Goal: Task Accomplishment & Management: Manage account settings

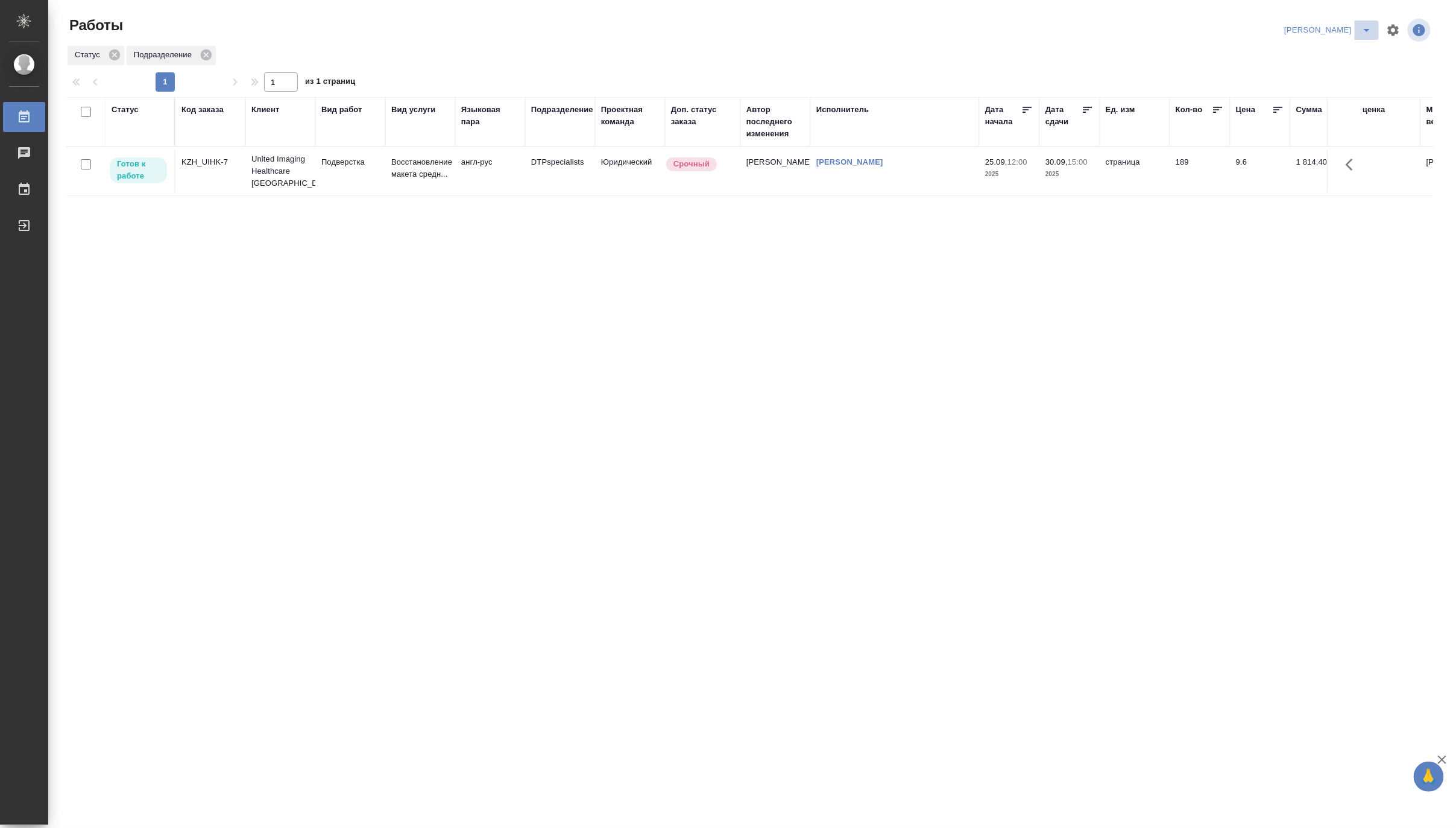
click at [1365, 25] on icon "split button" at bounding box center [1367, 30] width 15 height 15
click at [1335, 52] on li "[PERSON_NAME] работе" at bounding box center [1322, 54] width 116 height 19
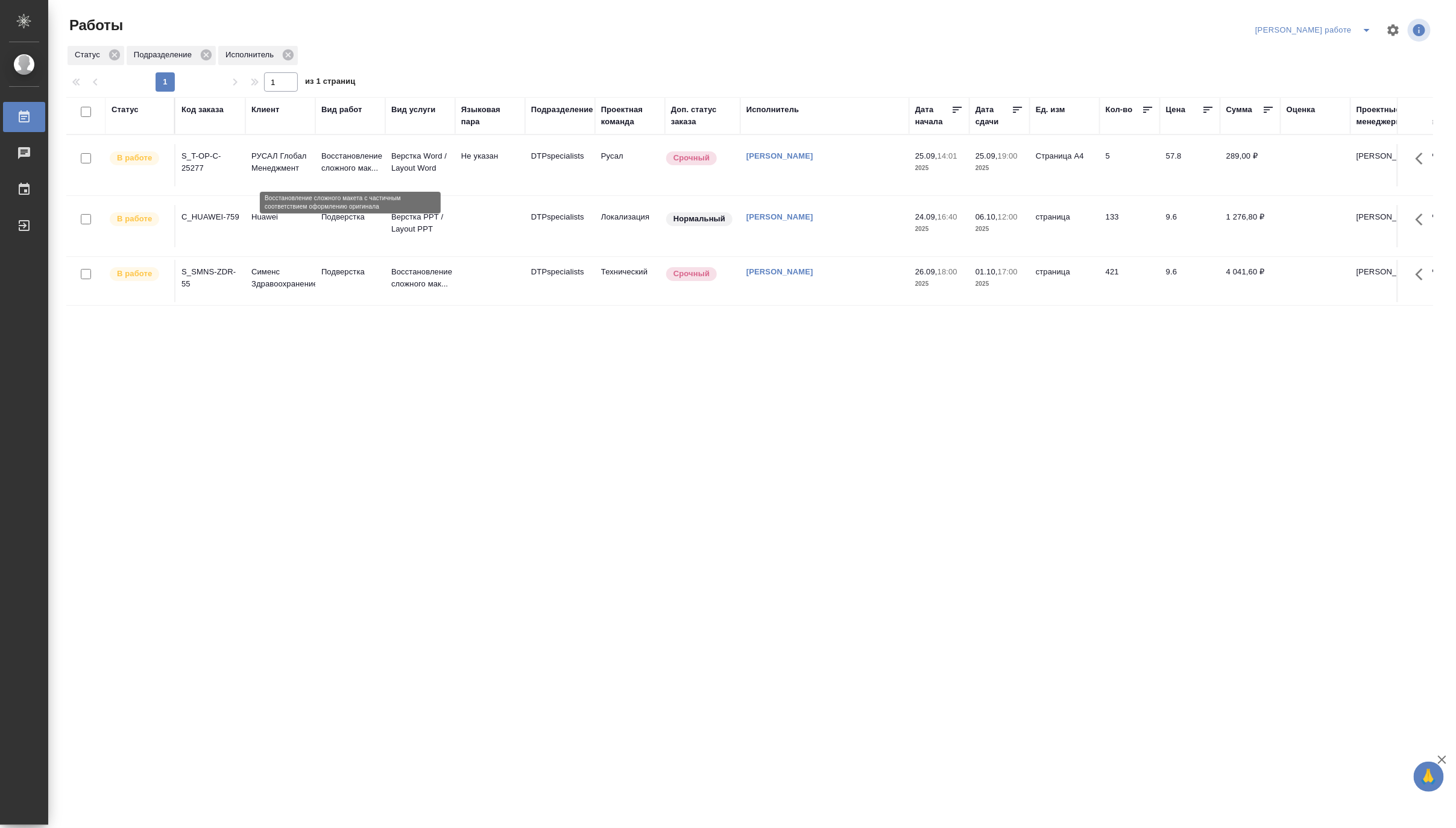
click at [364, 163] on p "Восстановление сложного мак..." at bounding box center [350, 162] width 58 height 24
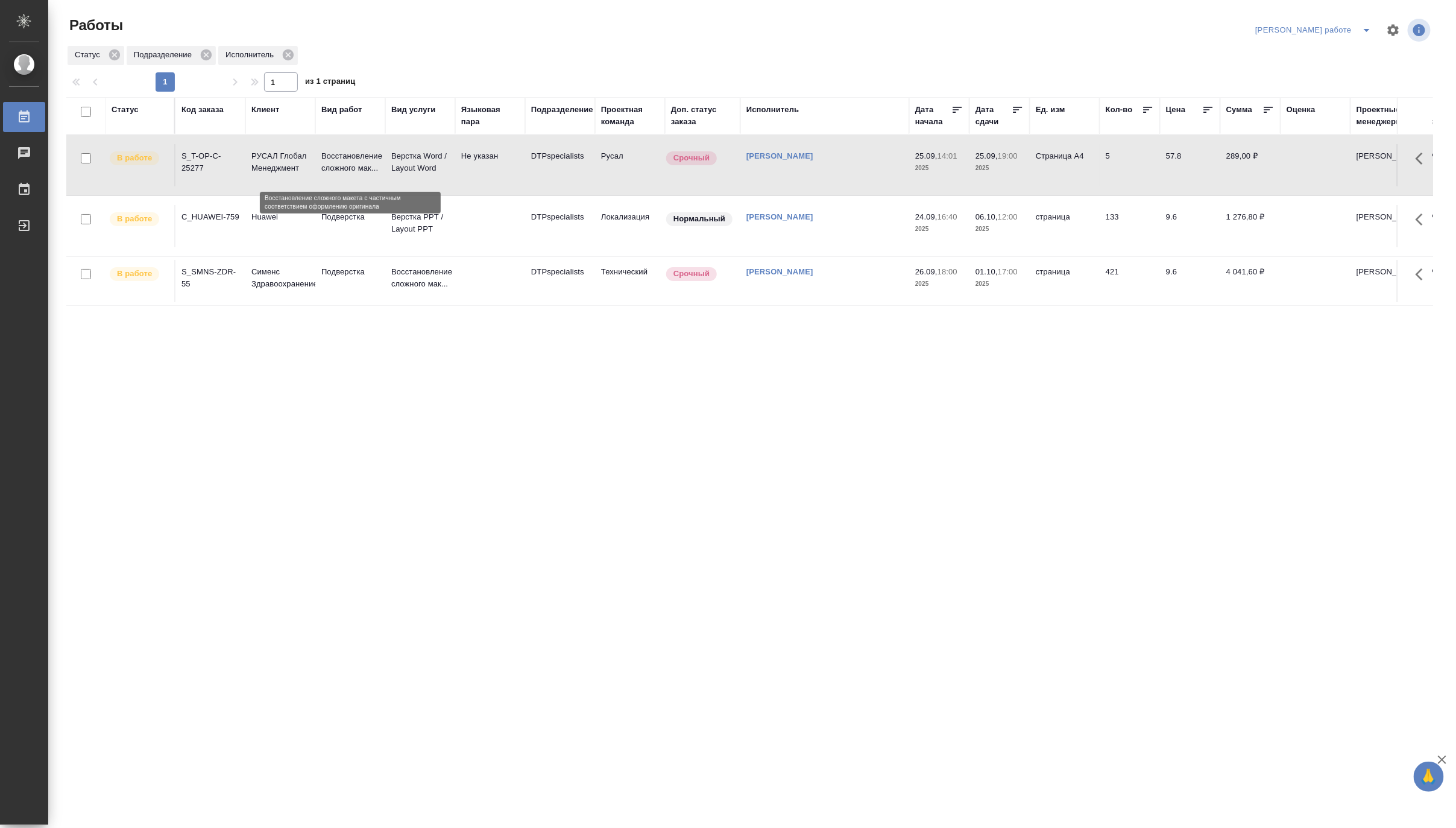
click at [364, 163] on p "Восстановление сложного мак..." at bounding box center [350, 162] width 58 height 24
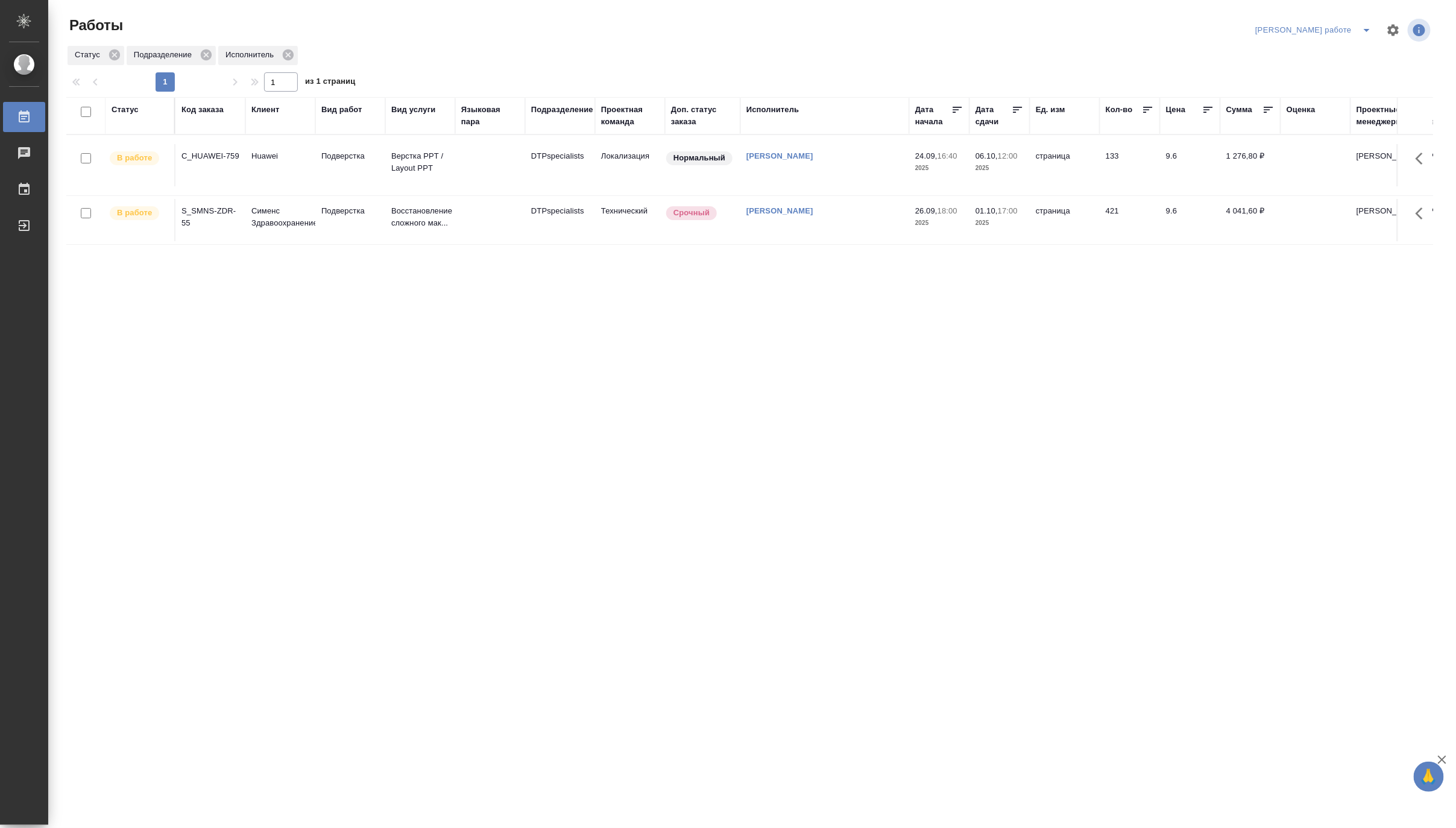
click at [1367, 26] on icon "split button" at bounding box center [1367, 30] width 15 height 15
click at [1312, 86] on li "Ждемс" at bounding box center [1324, 93] width 109 height 19
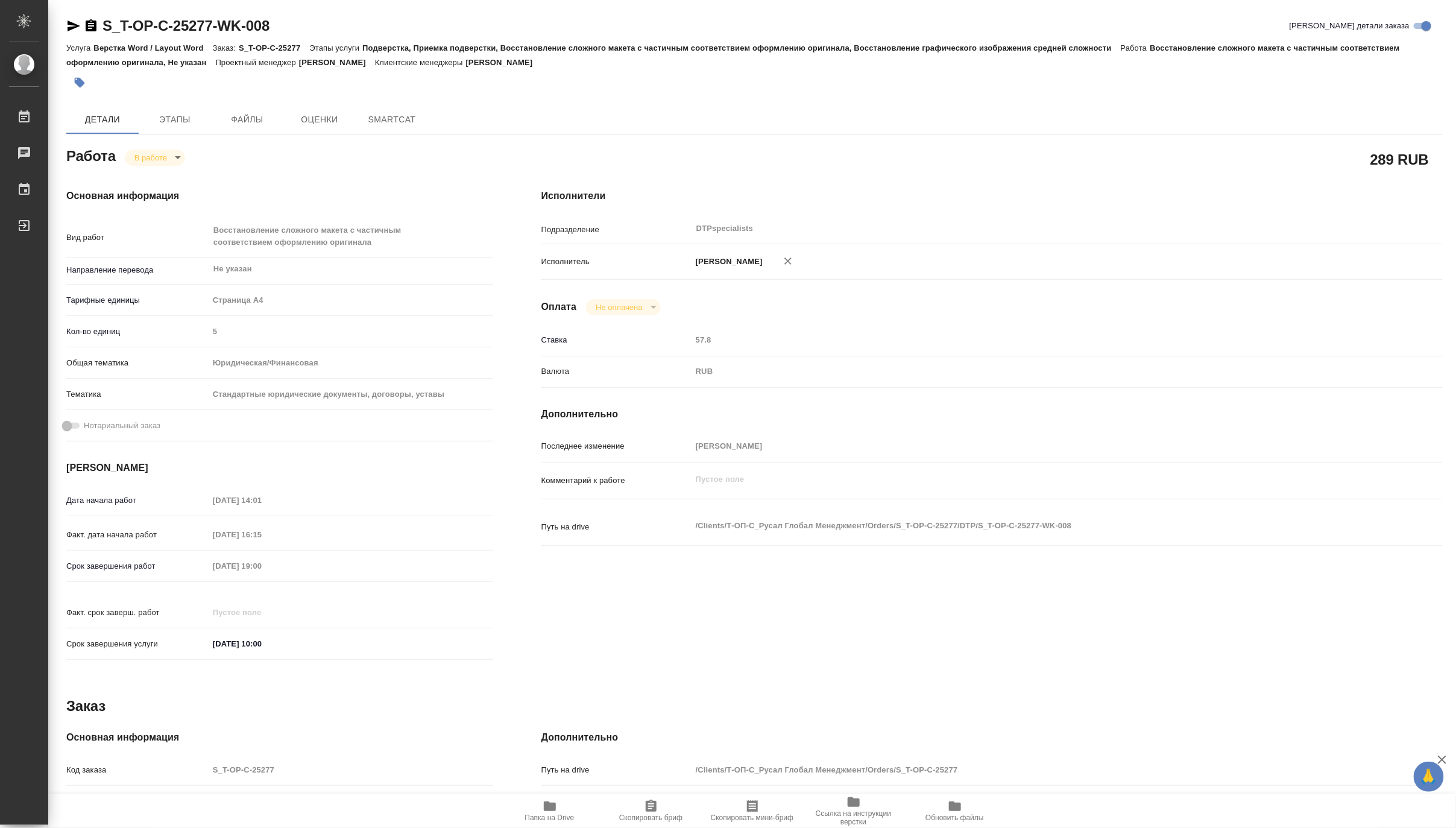
type textarea "x"
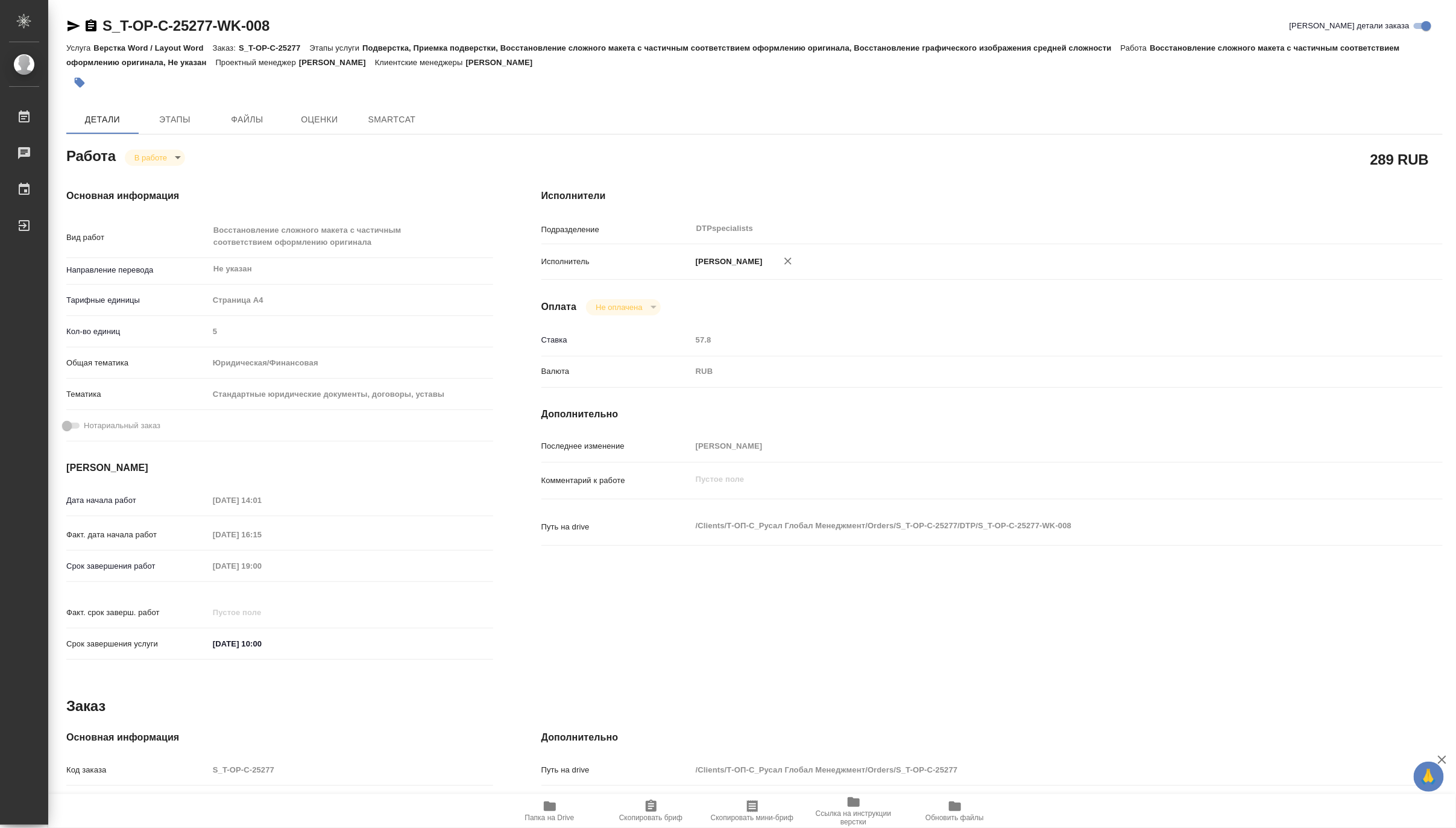
type textarea "x"
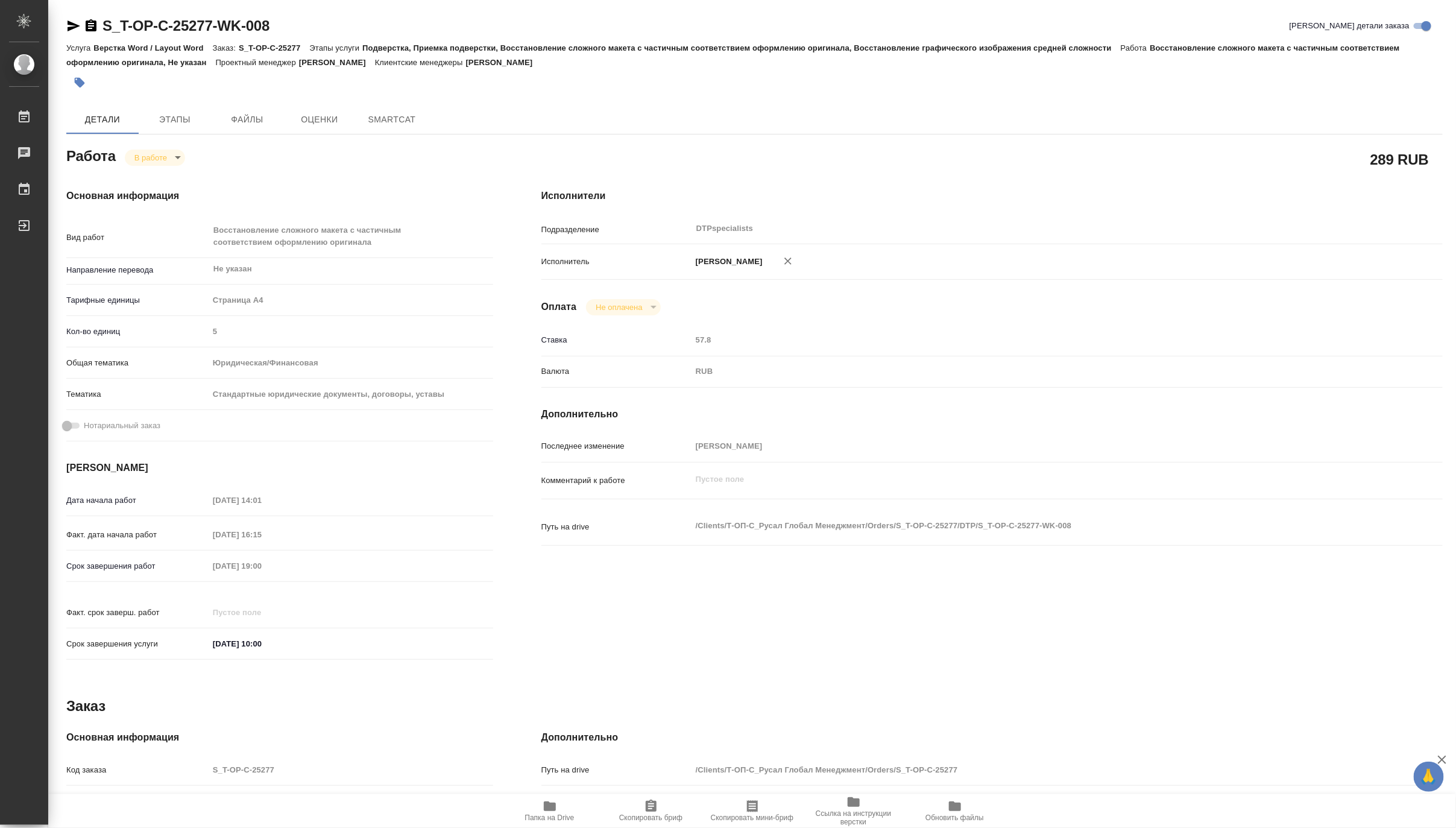
type textarea "x"
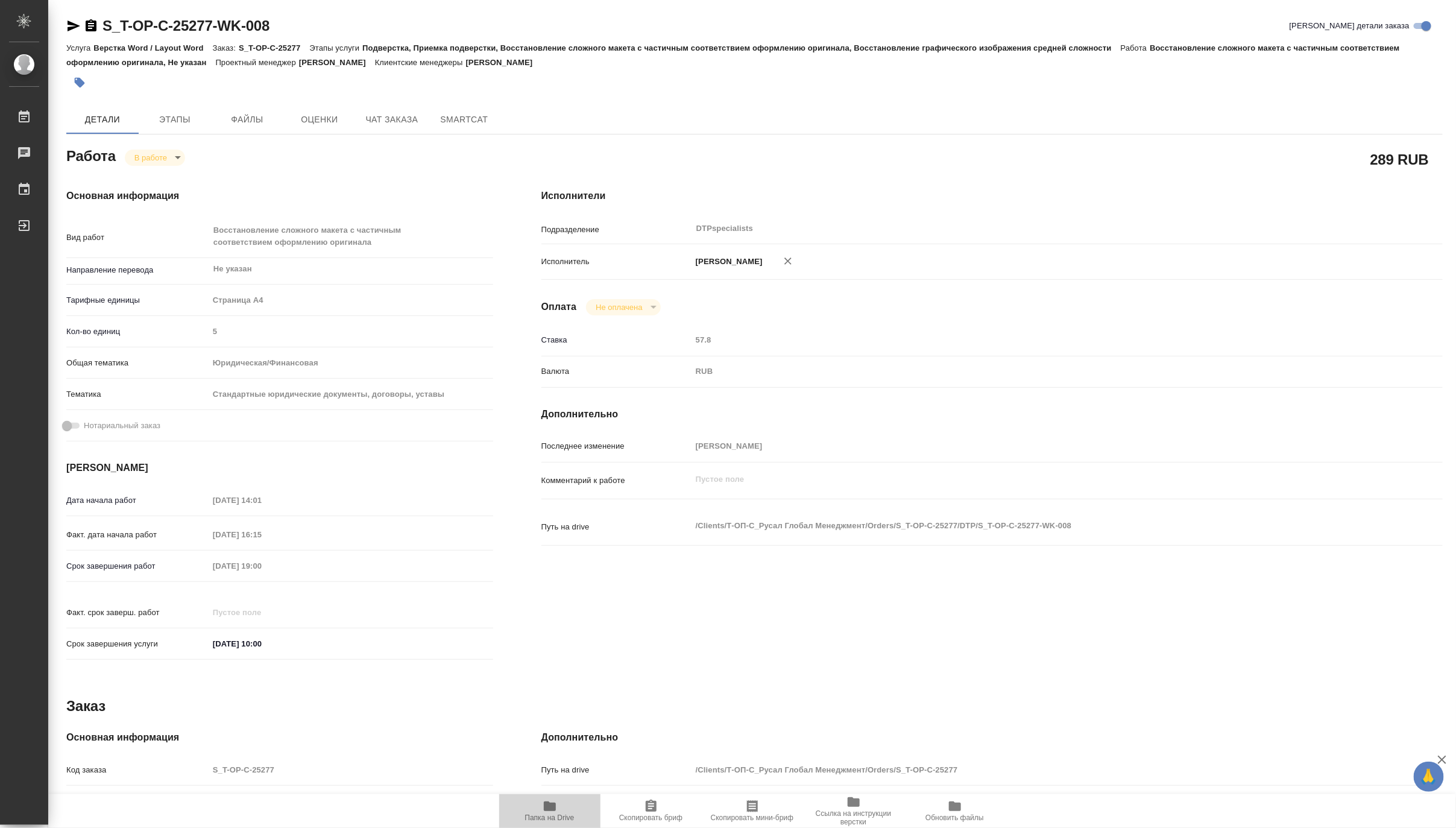
click at [555, 800] on icon "button" at bounding box center [550, 806] width 15 height 15
type textarea "x"
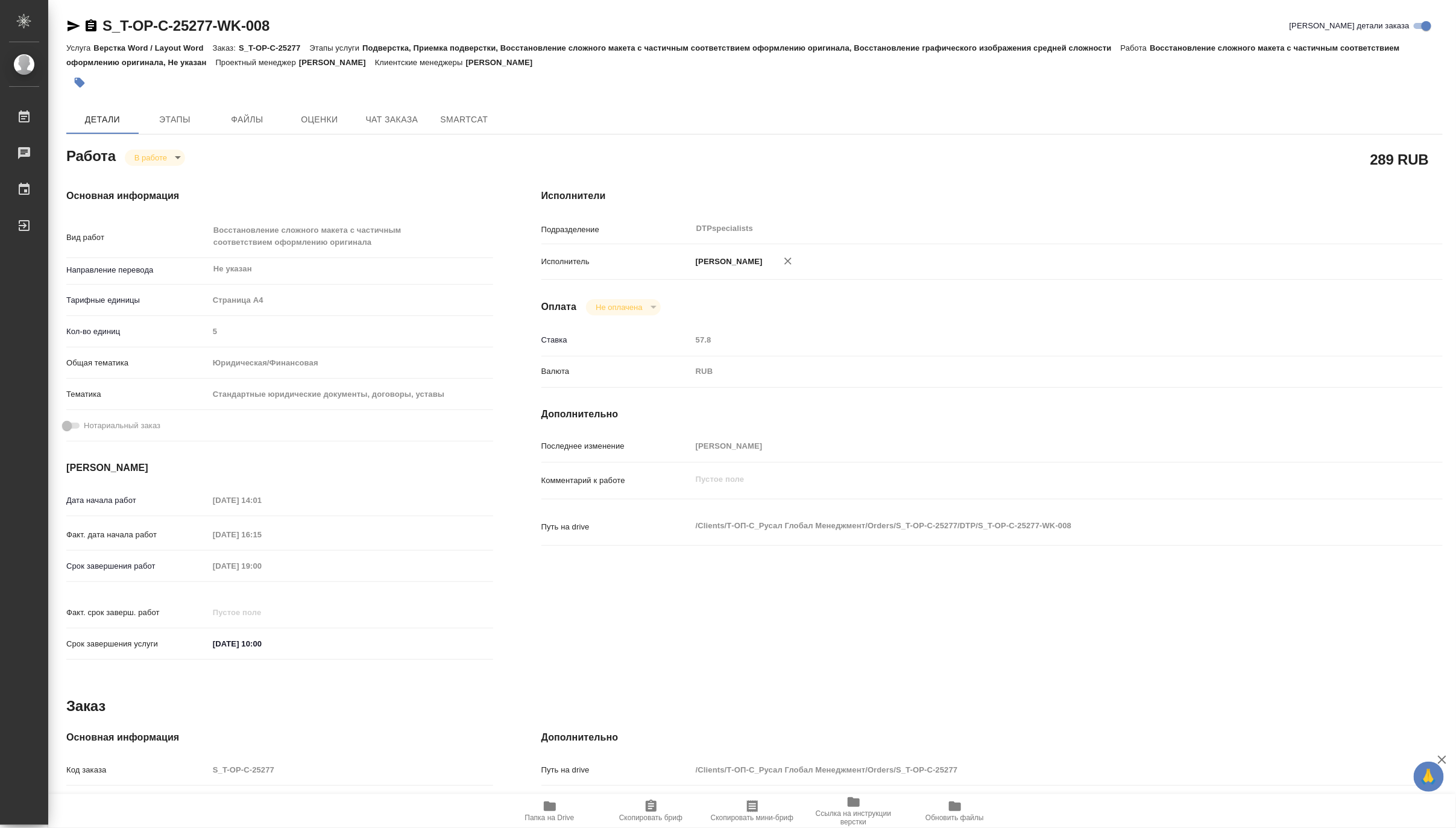
type textarea "x"
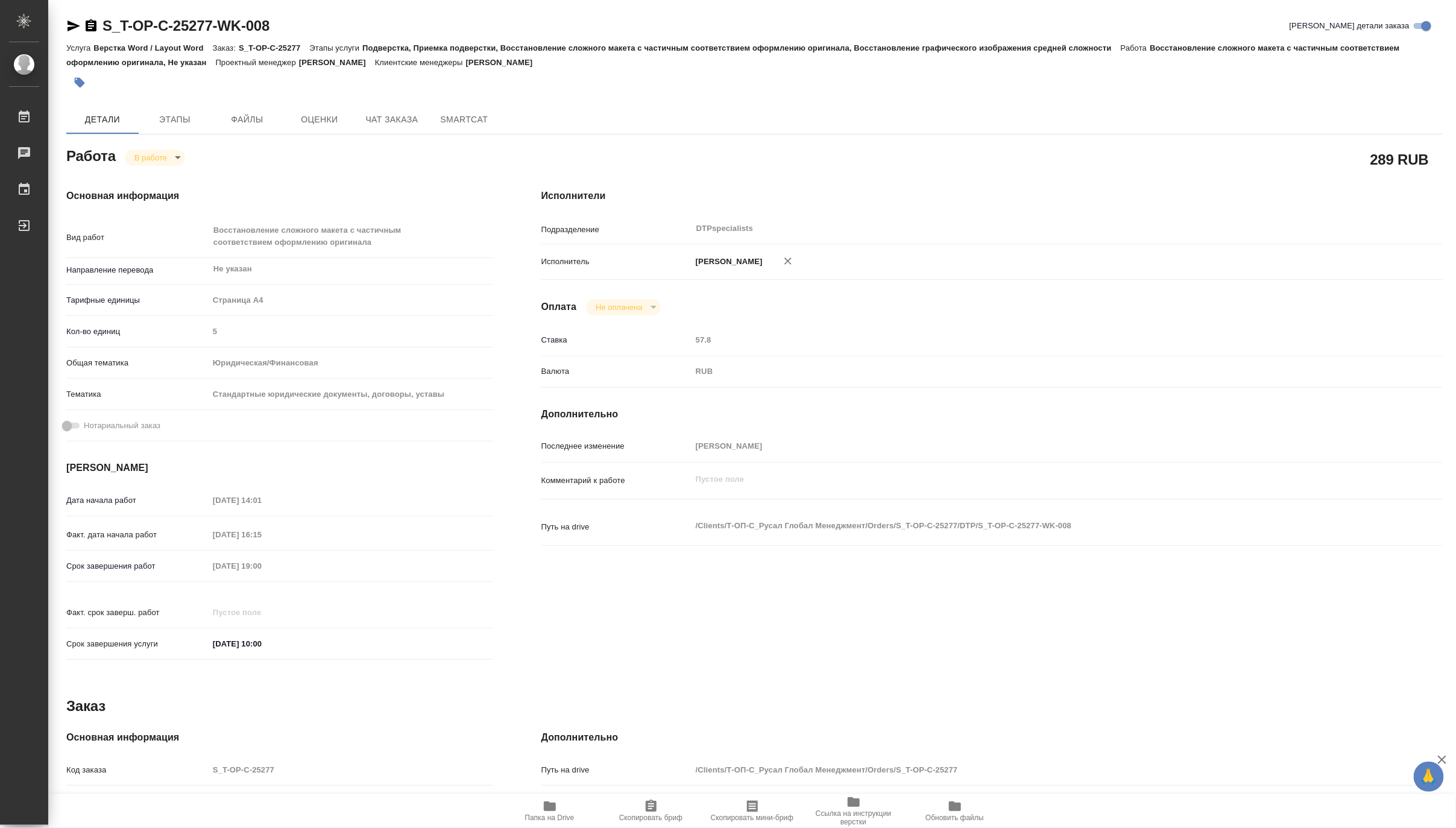
type textarea "x"
click at [145, 159] on body "🙏 .cls-1 fill:#fff; AWATERA Matveeva Maria Работы 0 Чаты График Выйти S_T-OP-C-…" at bounding box center [728, 414] width 1456 height 828
click at [146, 175] on button "Выполнен" at bounding box center [156, 178] width 44 height 13
type textarea "x"
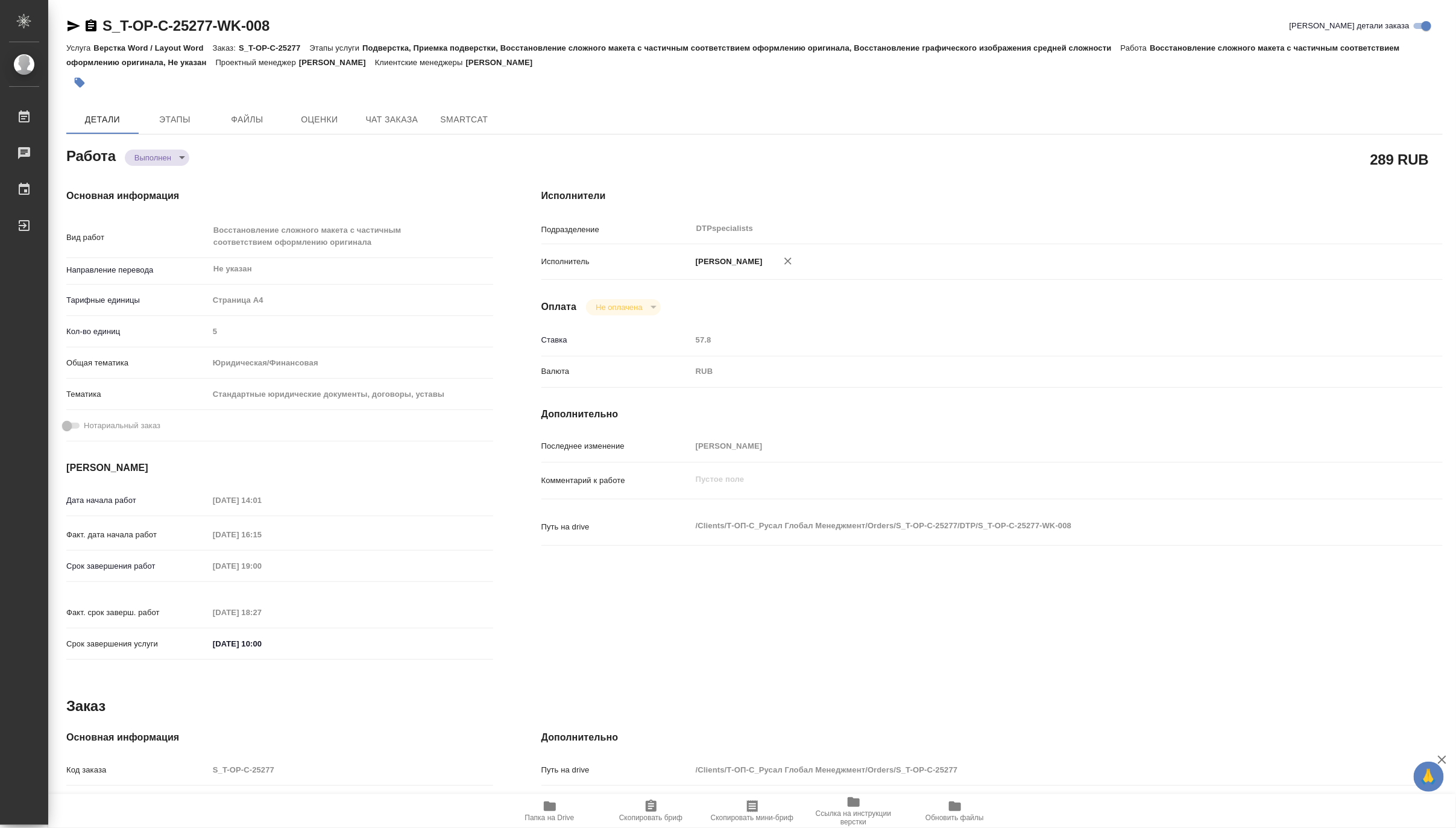
type textarea "x"
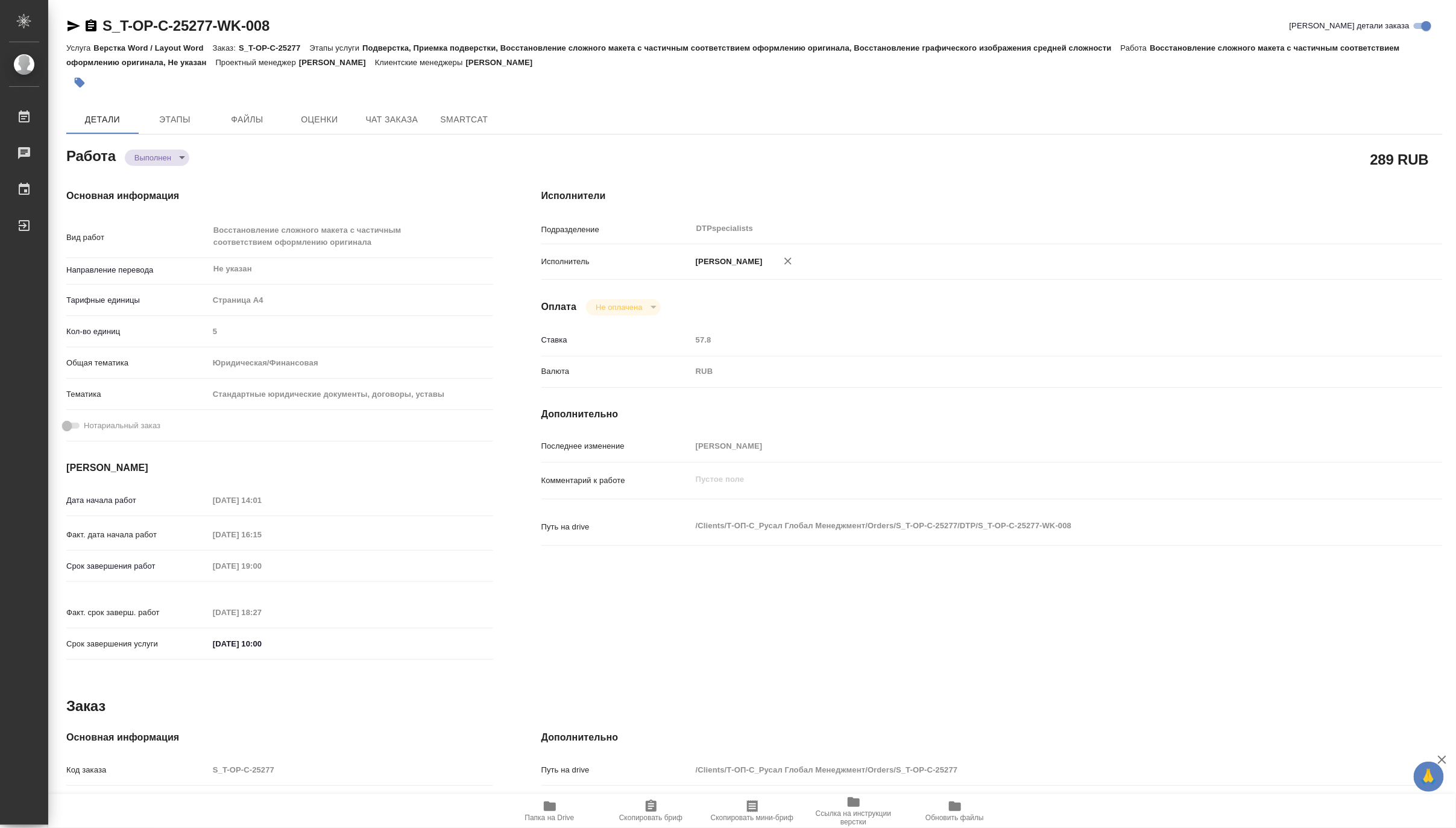
type textarea "x"
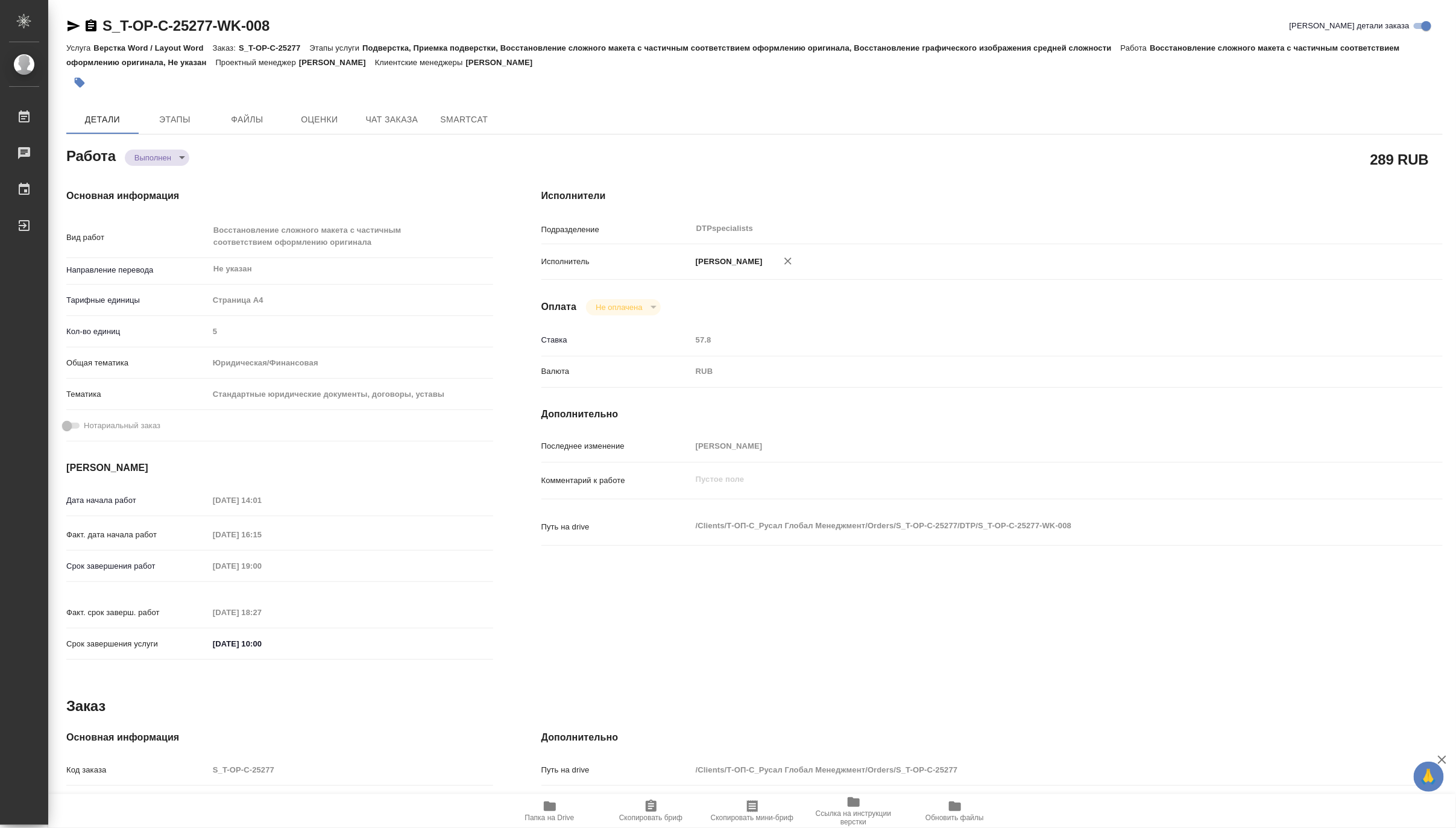
type textarea "x"
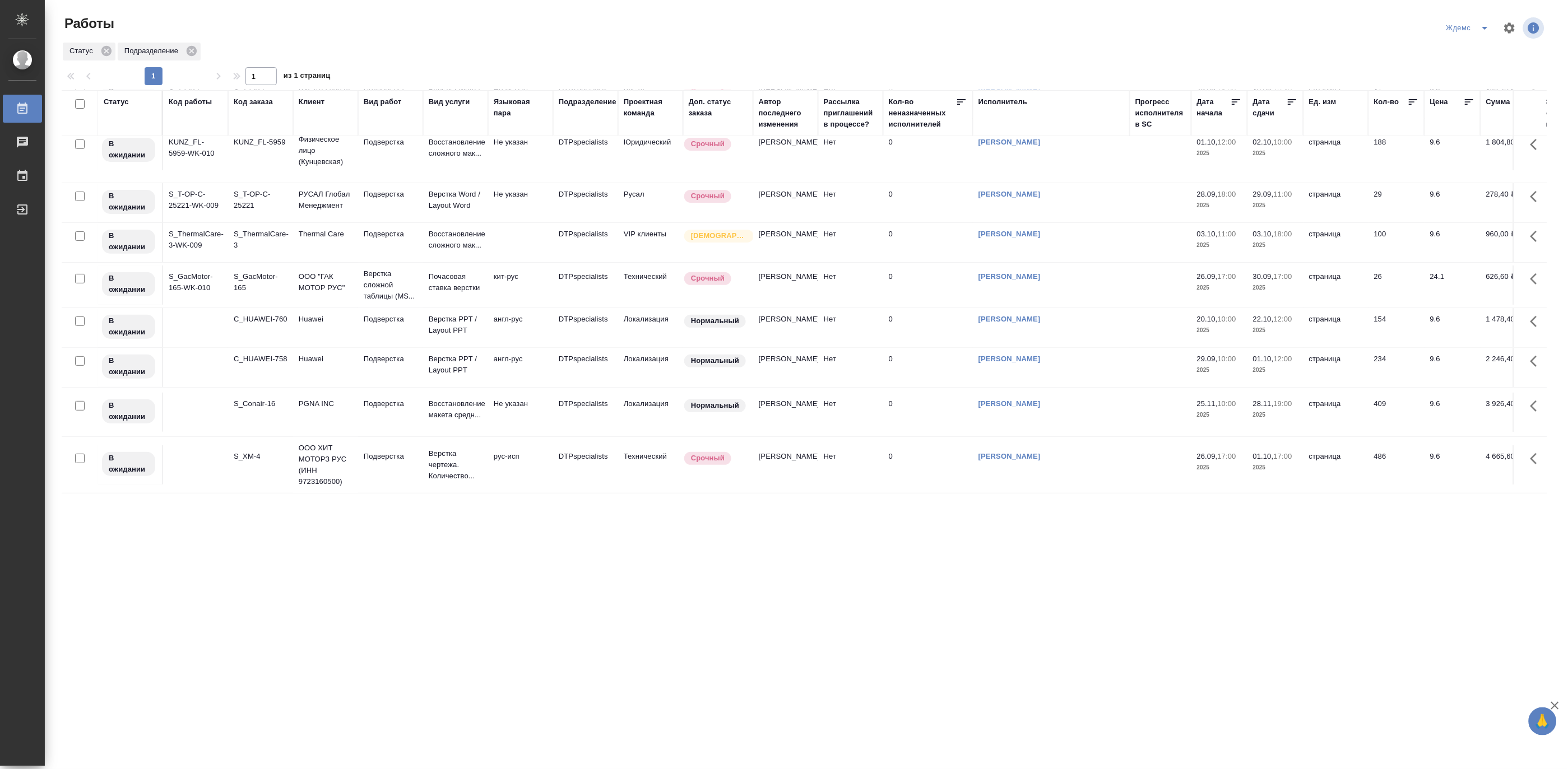
scroll to position [108, 0]
click at [430, 451] on p "Верстка чертежа. Количество..." at bounding box center [456, 465] width 54 height 34
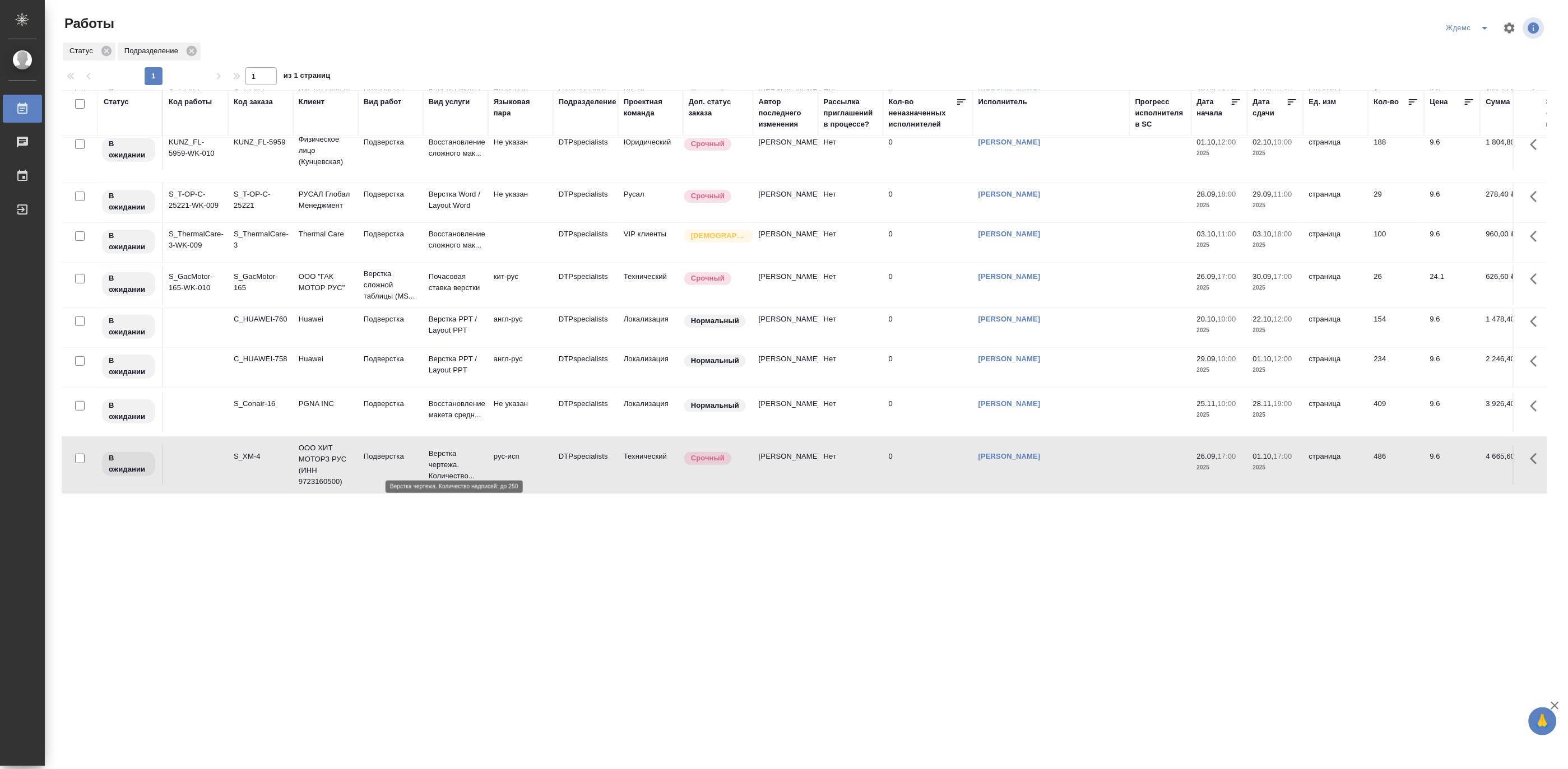
click at [430, 451] on p "Верстка чертежа. Количество..." at bounding box center [456, 465] width 54 height 34
click at [1353, 22] on icon "split button" at bounding box center [1486, 28] width 14 height 14
click at [1353, 82] on li "Матвеева_назначено" at bounding box center [1476, 86] width 107 height 18
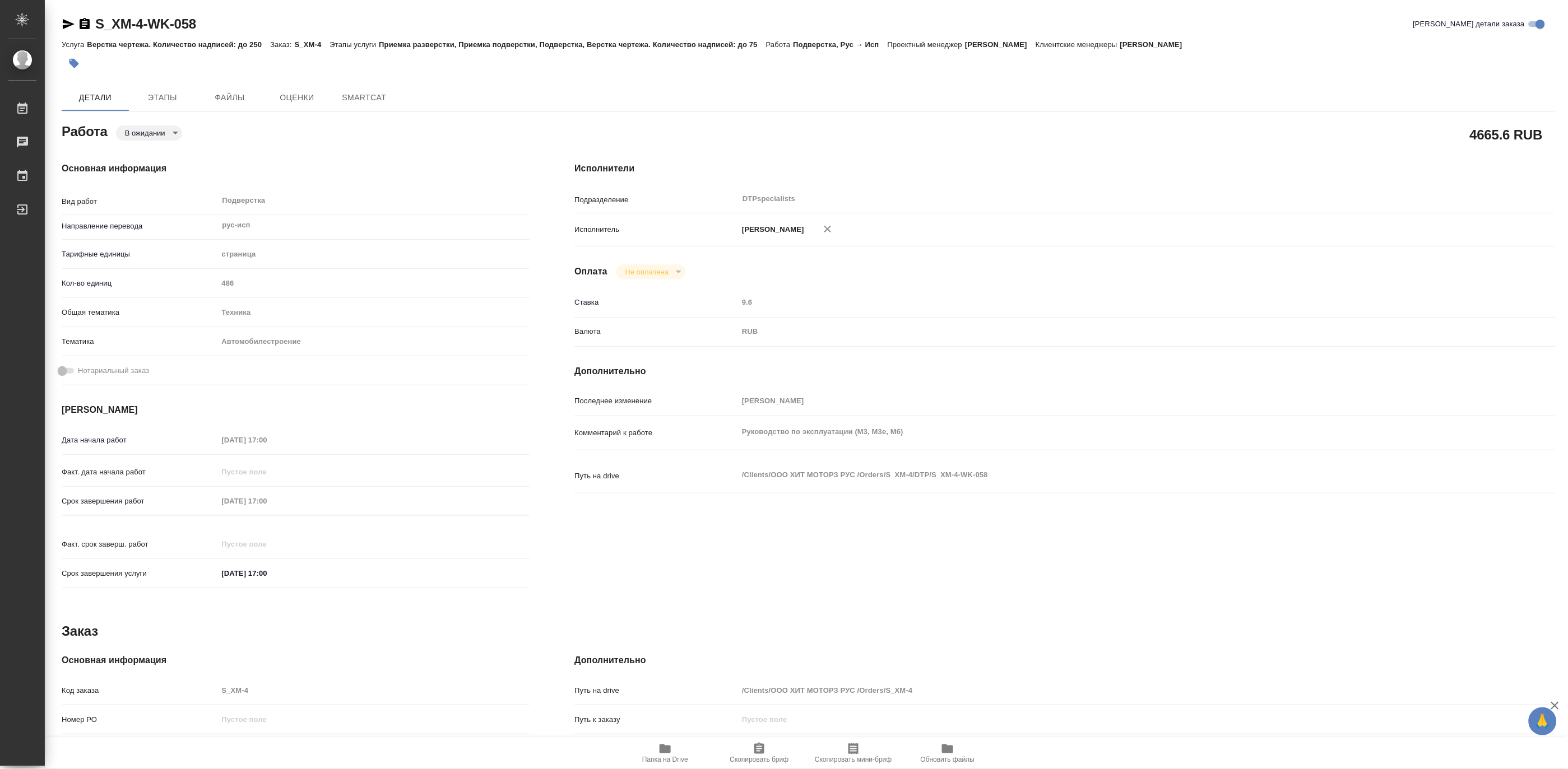
type textarea "x"
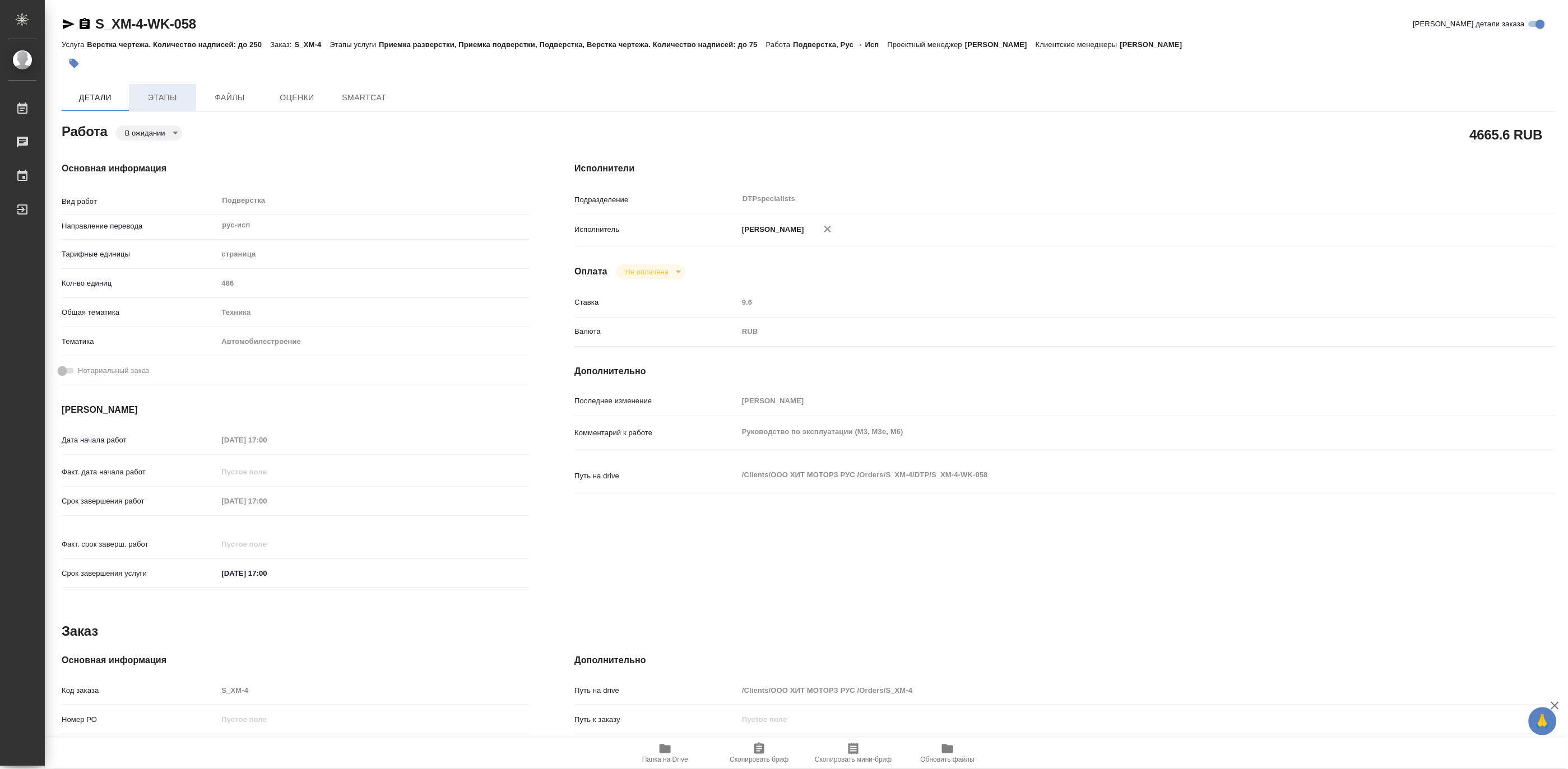
type textarea "x"
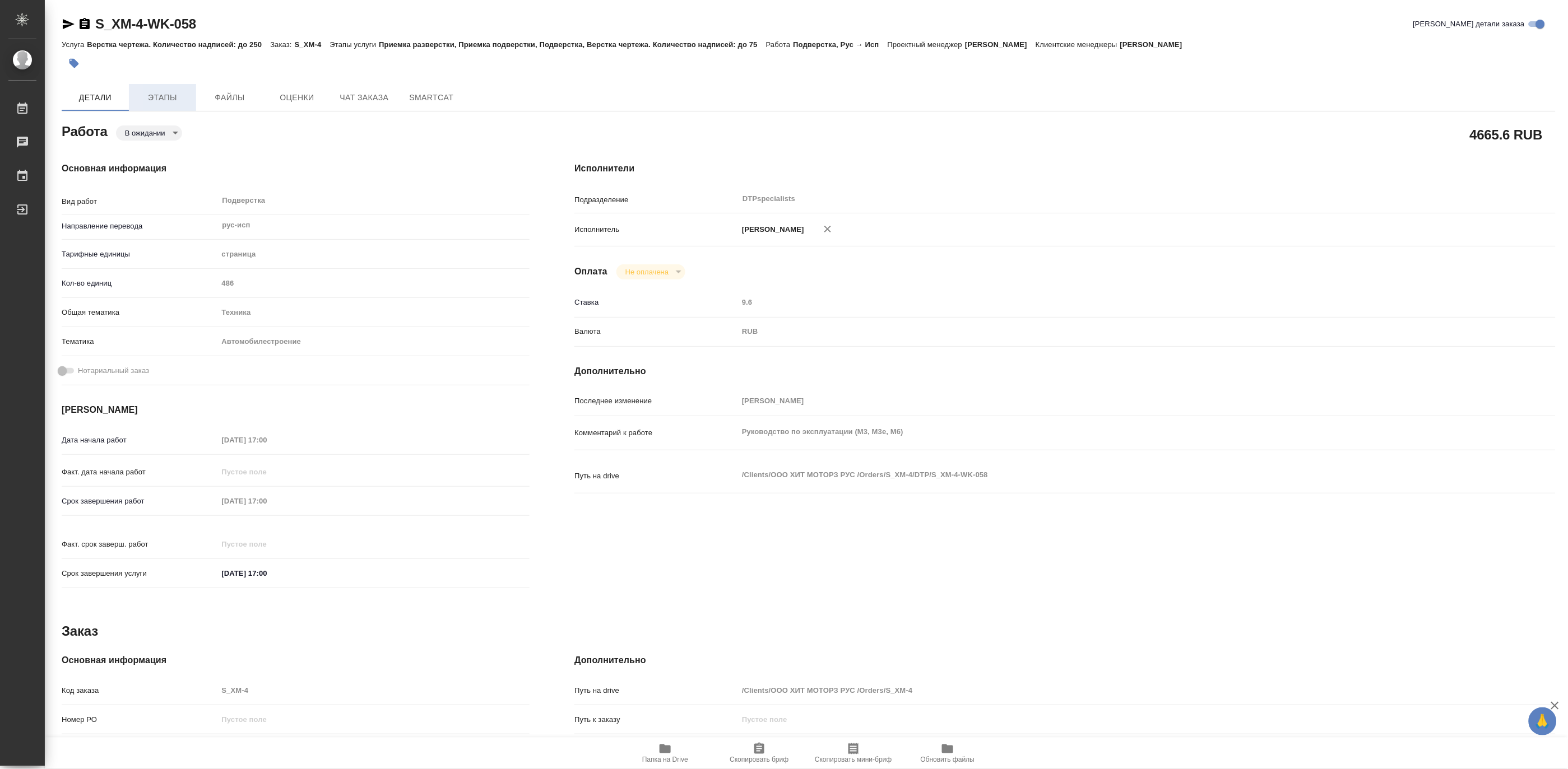
click at [157, 93] on span "Этапы" at bounding box center [162, 97] width 54 height 14
type textarea "x"
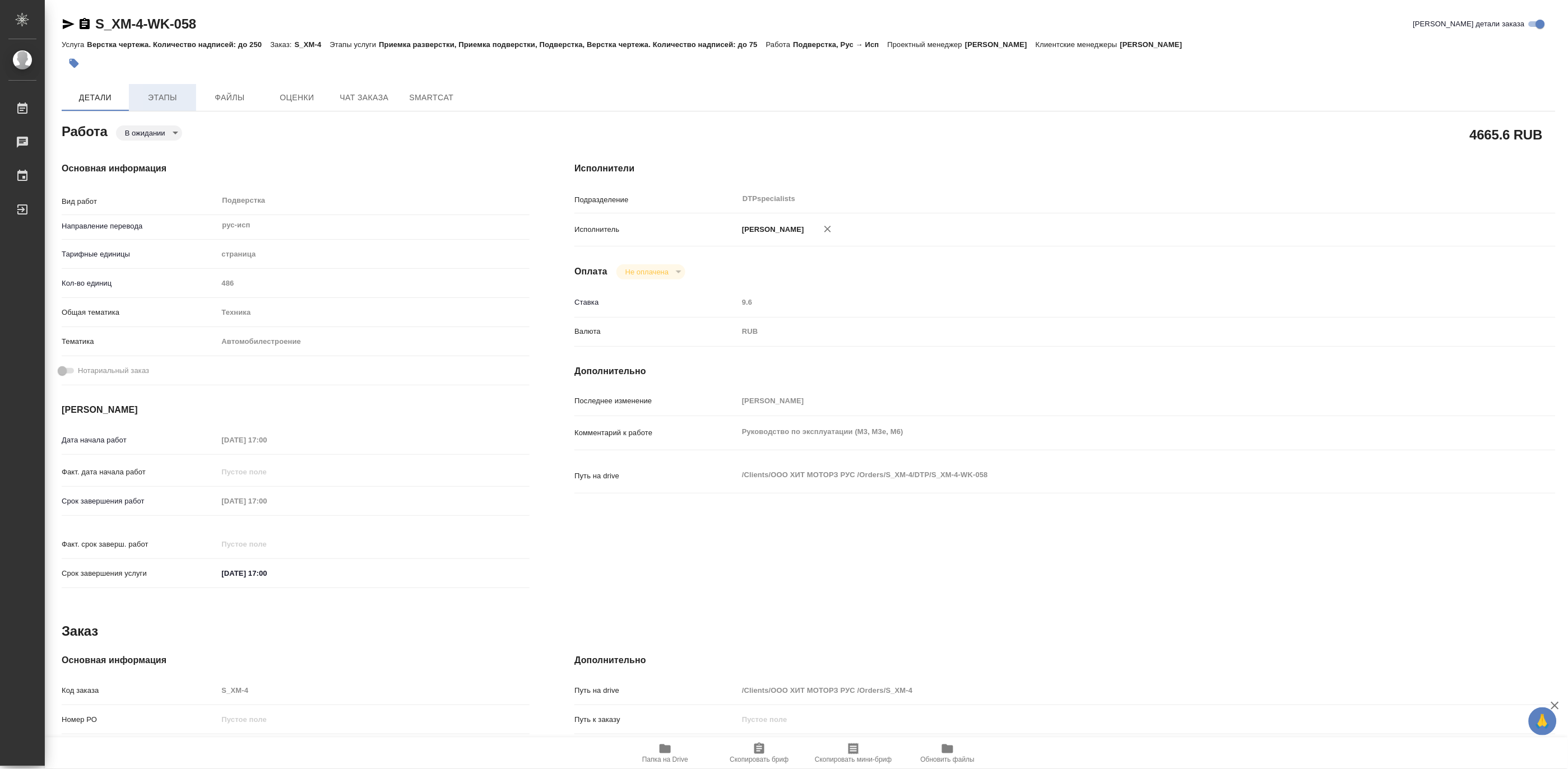
type textarea "x"
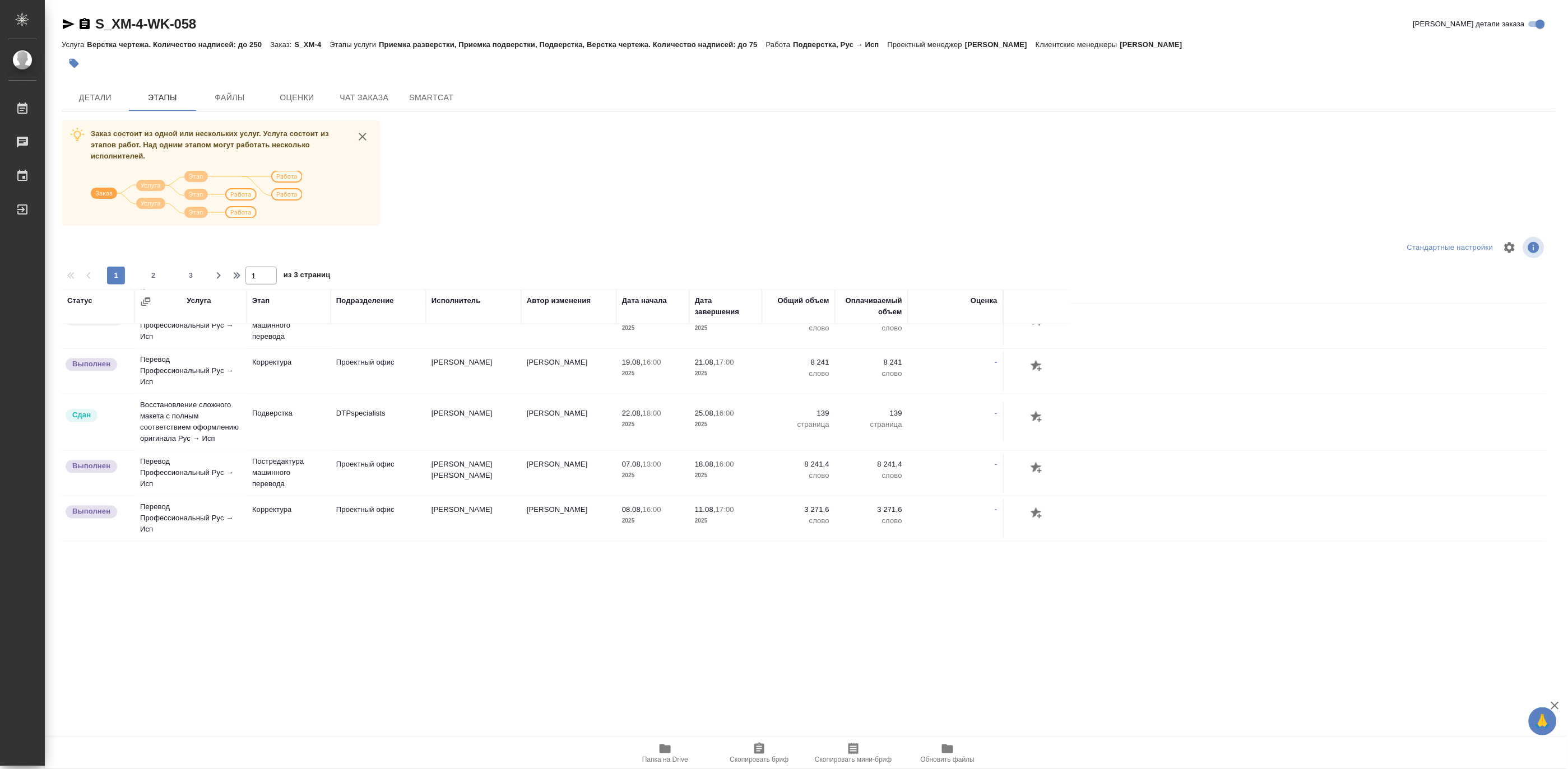
scroll to position [1149, 0]
click at [153, 273] on span "2" at bounding box center [154, 276] width 18 height 11
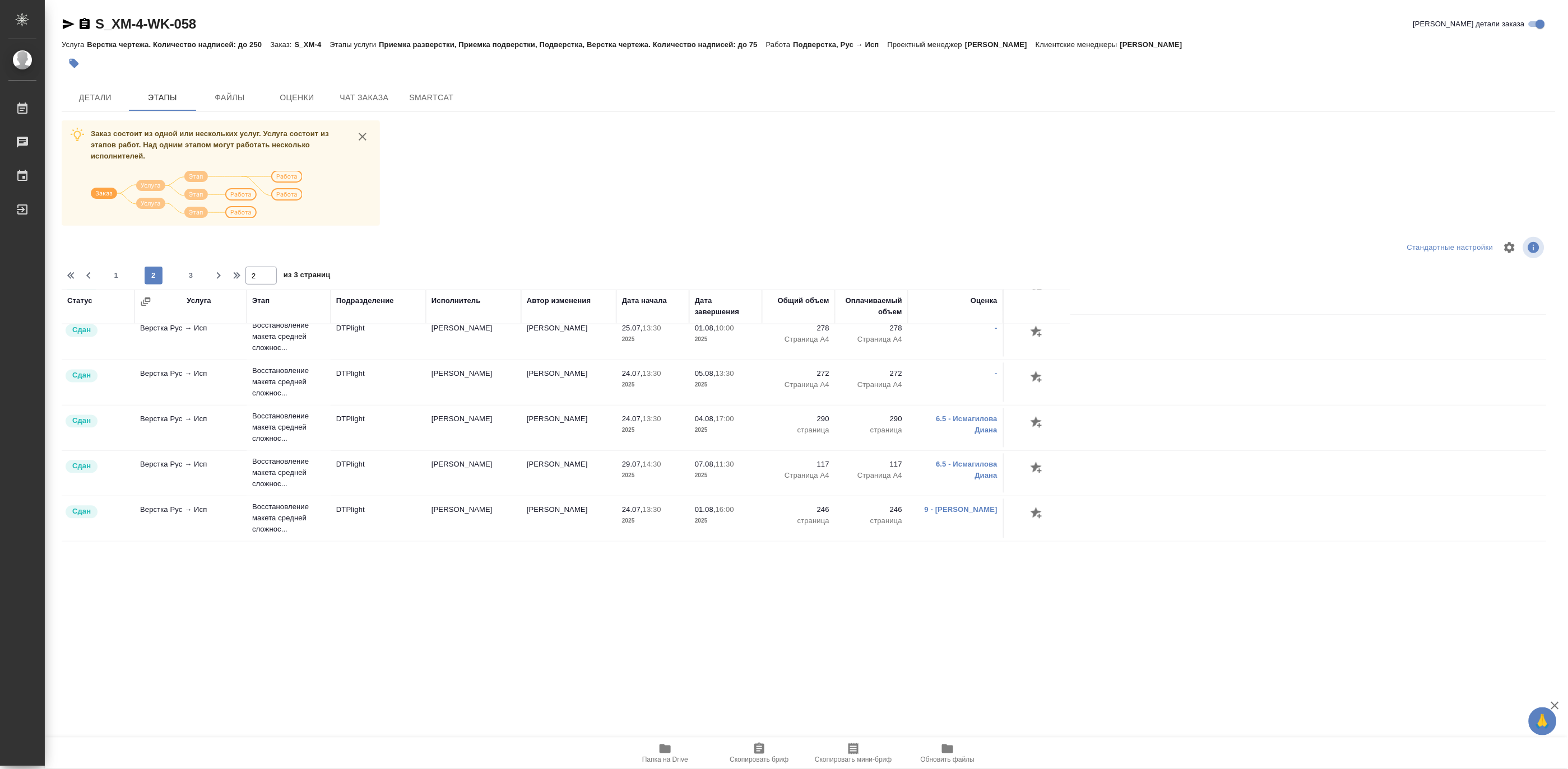
scroll to position [1037, 0]
click at [114, 270] on span "1" at bounding box center [116, 276] width 18 height 11
type input "1"
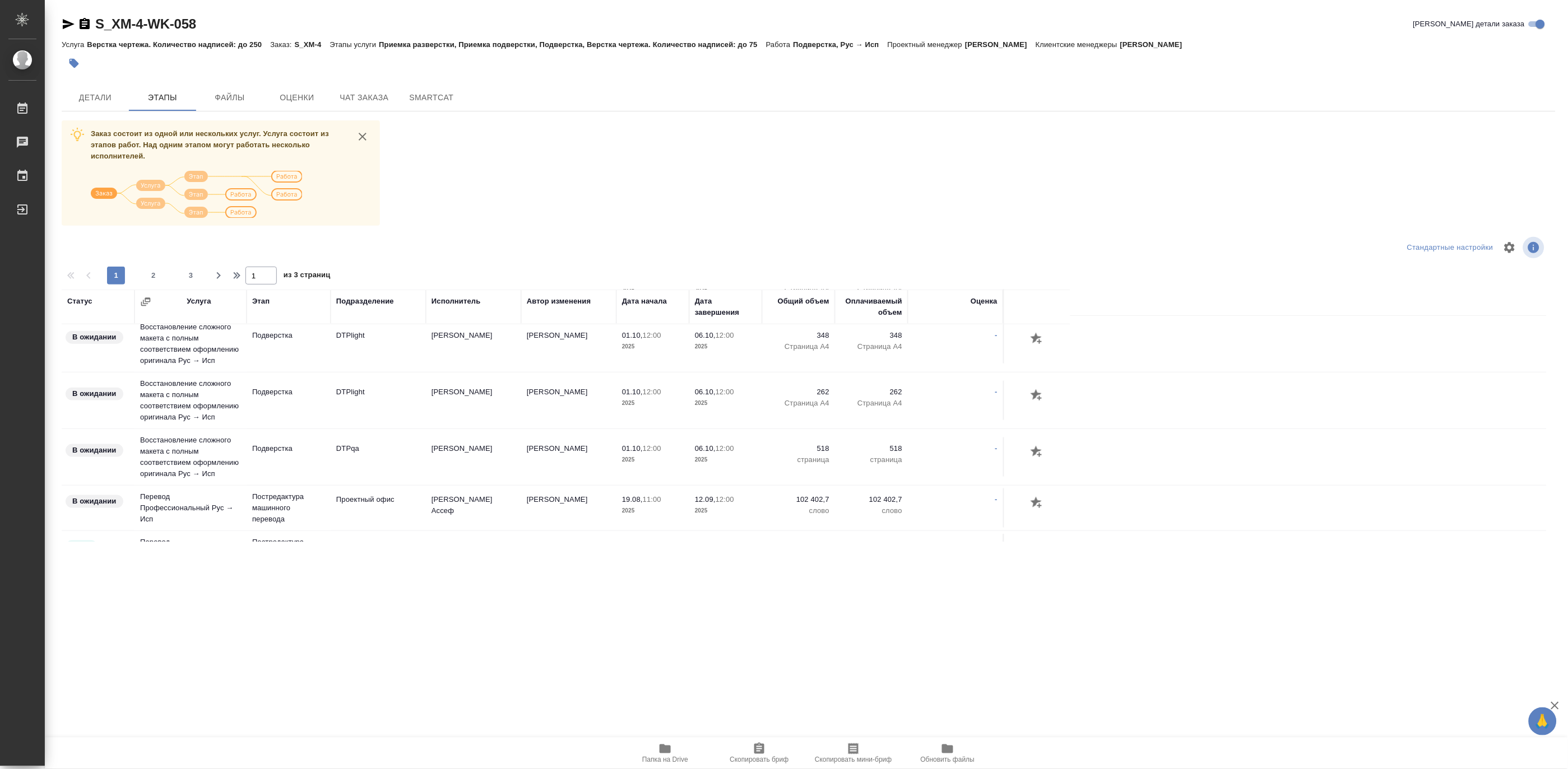
scroll to position [560, 0]
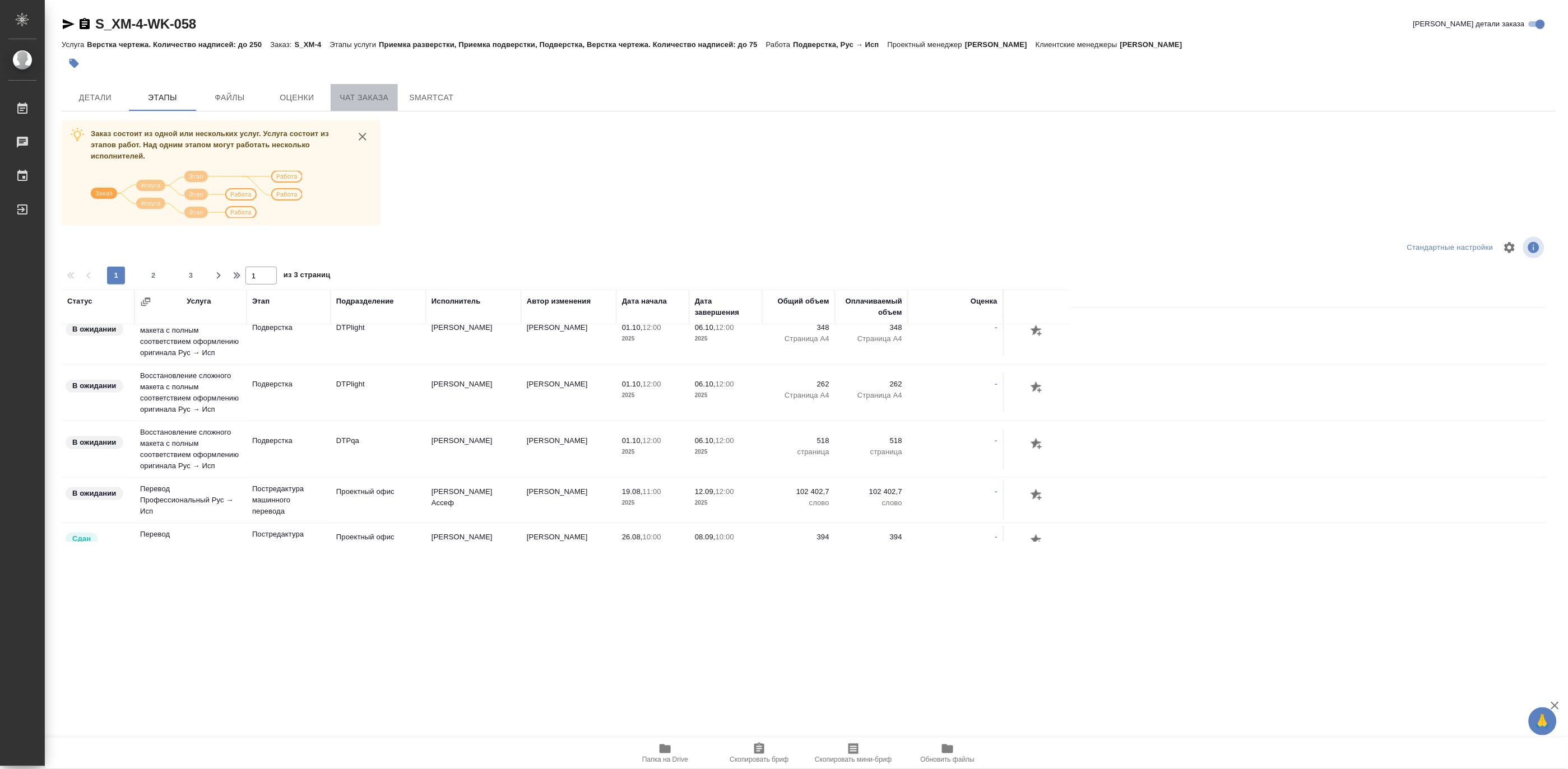
click at [360, 105] on button "Чат заказа" at bounding box center [365, 97] width 67 height 27
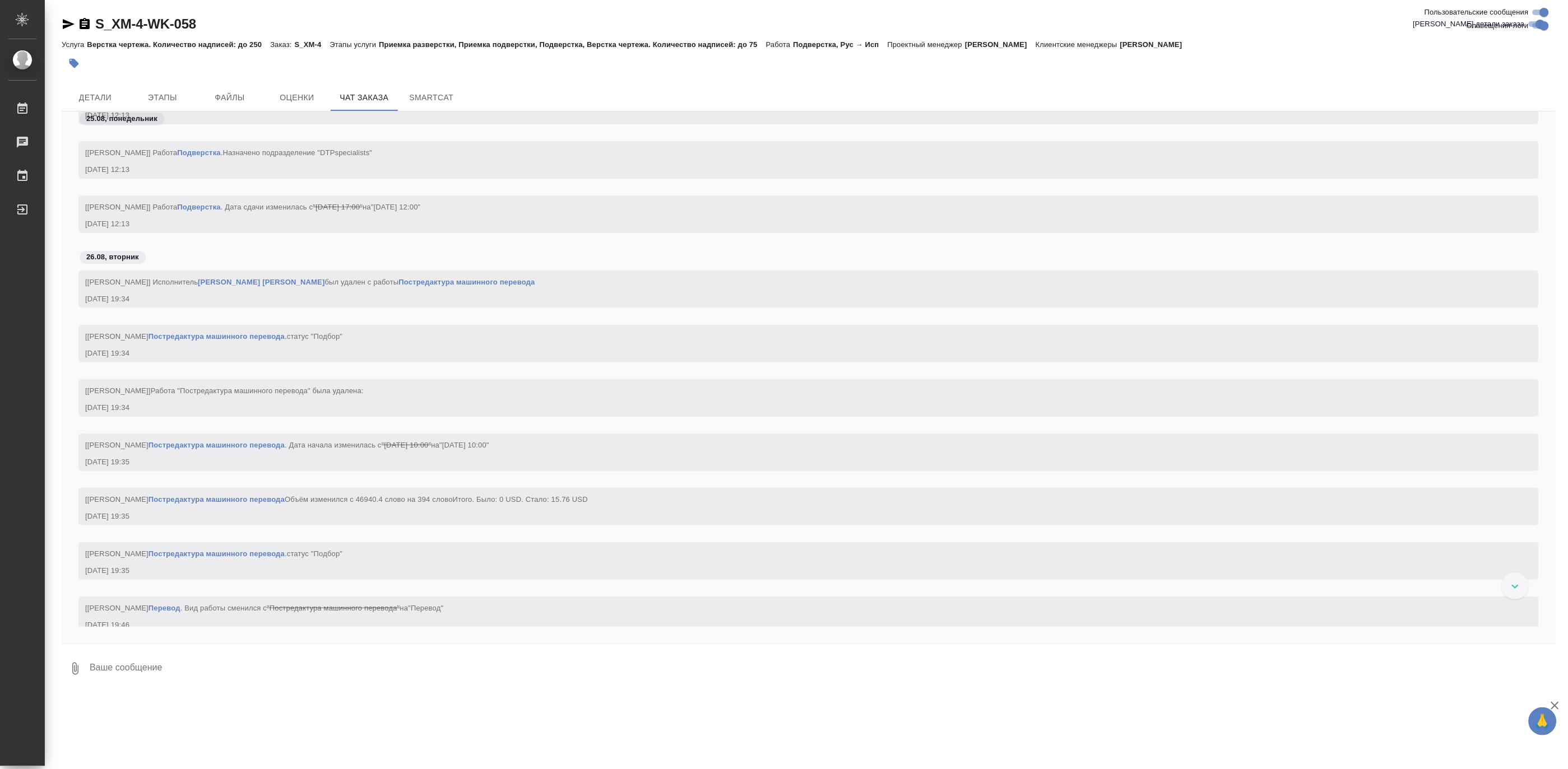
scroll to position [79407, 0]
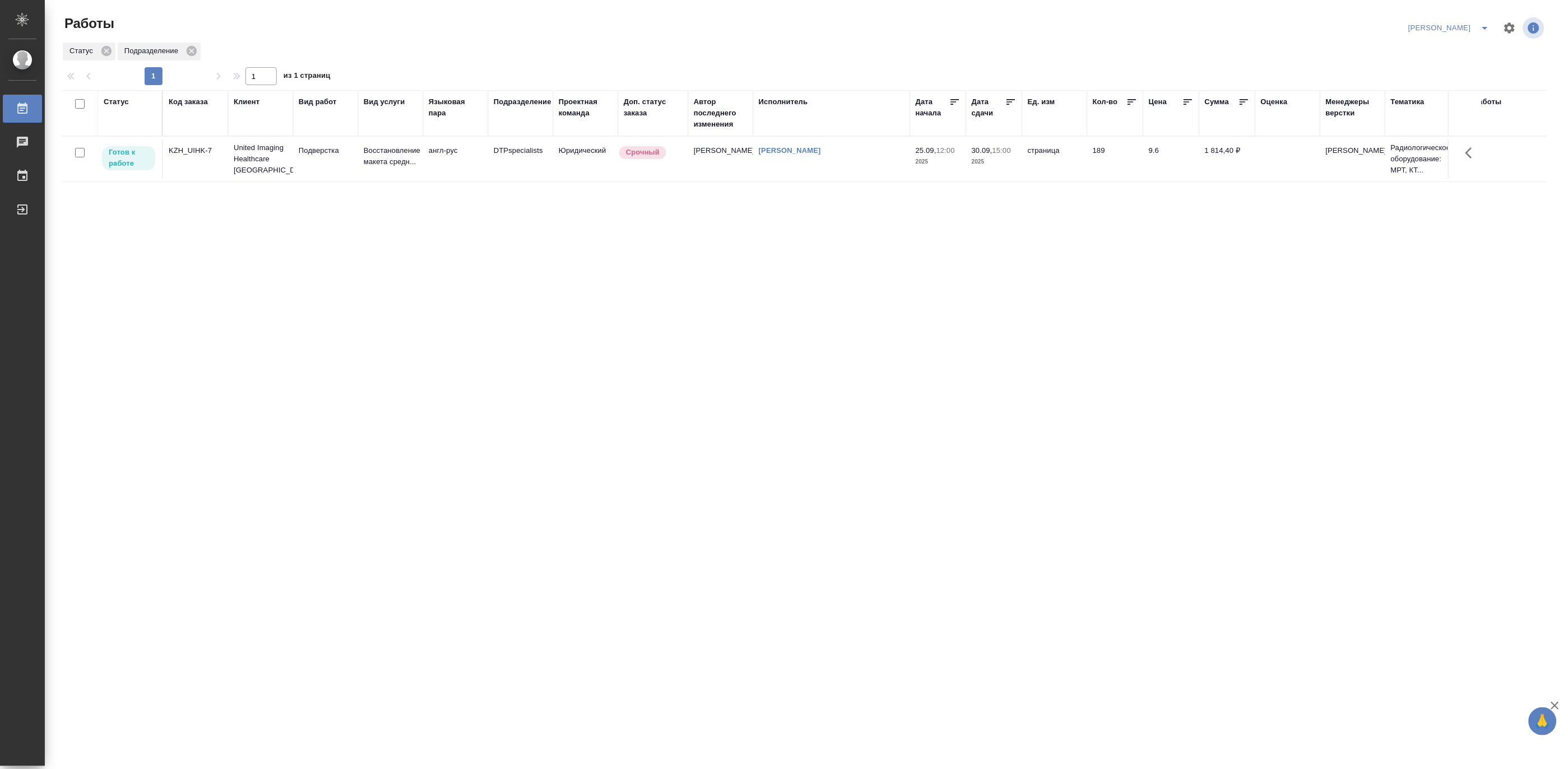
click at [1487, 22] on icon "split button" at bounding box center [1486, 28] width 14 height 14
click at [1451, 51] on li "Матвеева_В работе" at bounding box center [1443, 50] width 107 height 18
